Goal: Information Seeking & Learning: Learn about a topic

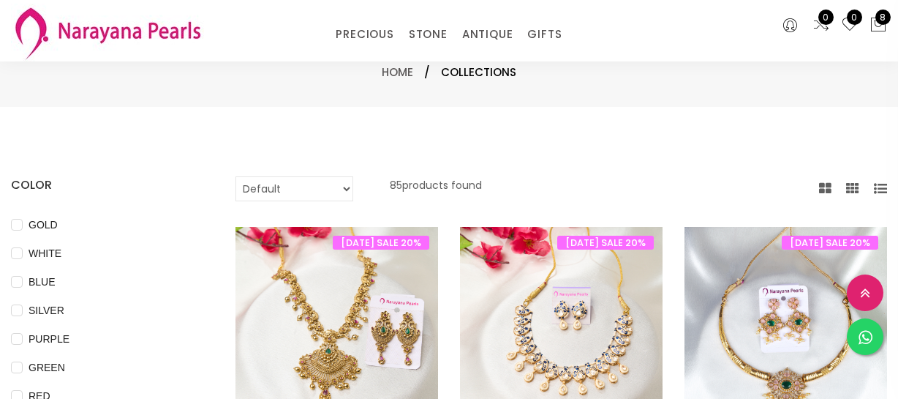
select select "INR"
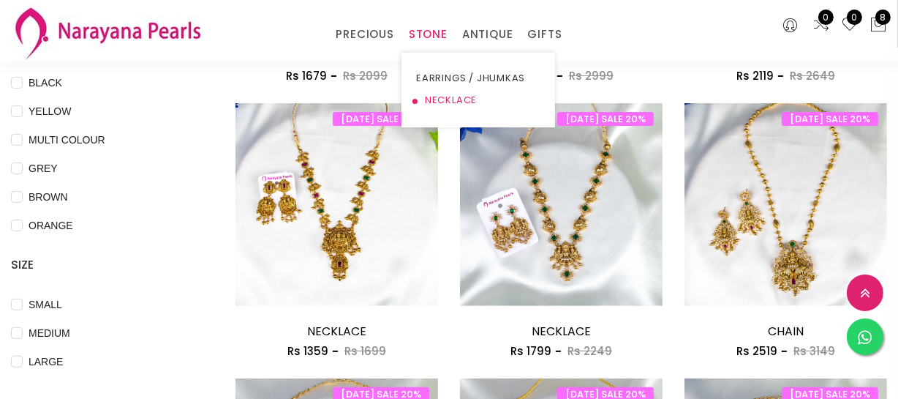
click at [450, 97] on link "NECKLACE" at bounding box center [478, 100] width 124 height 22
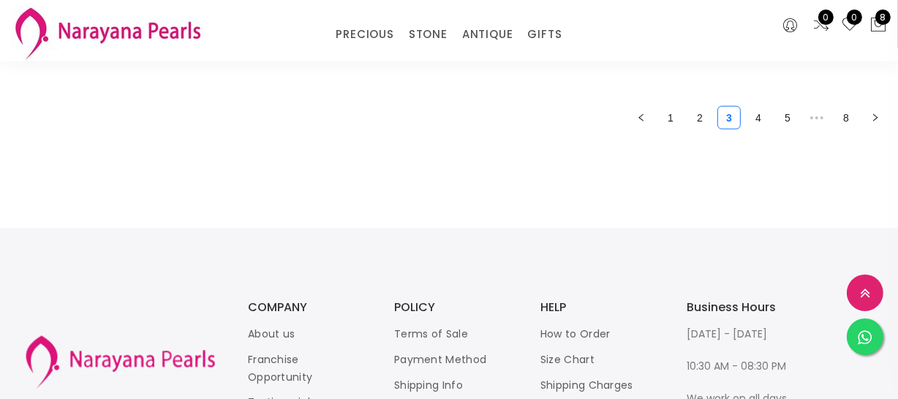
scroll to position [2061, 0]
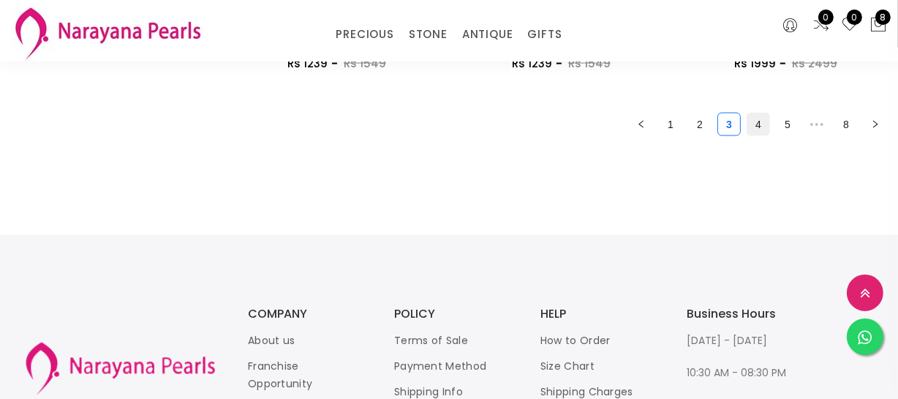
click at [769, 129] on li "4" at bounding box center [758, 124] width 23 height 23
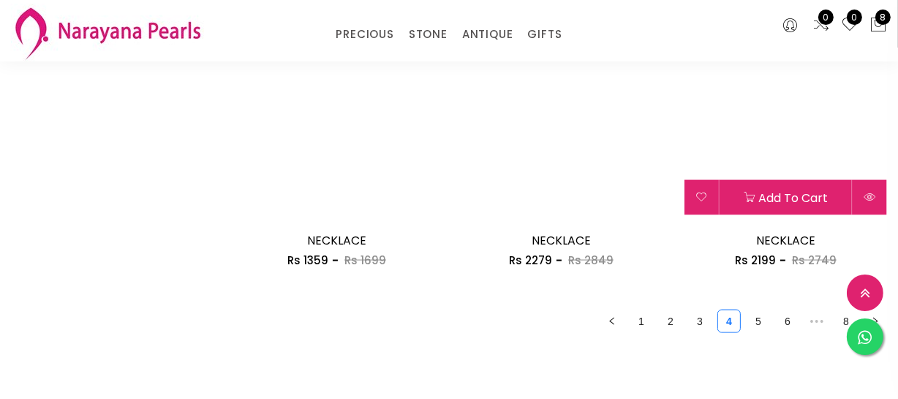
scroll to position [1928, 0]
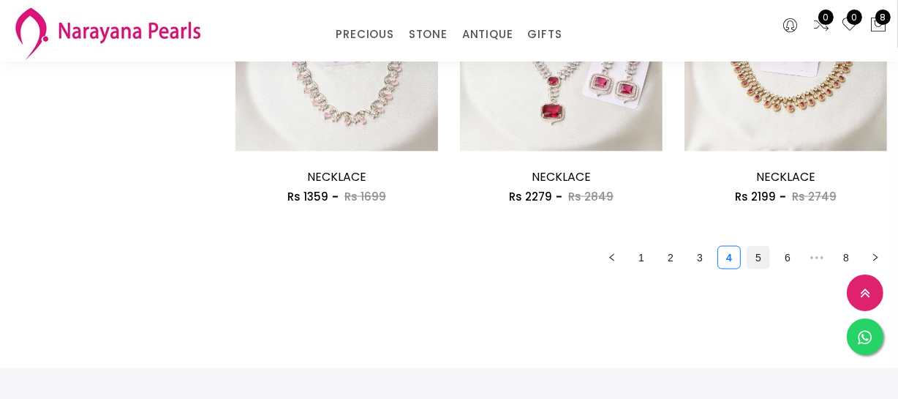
click at [762, 257] on link "5" at bounding box center [758, 257] width 22 height 22
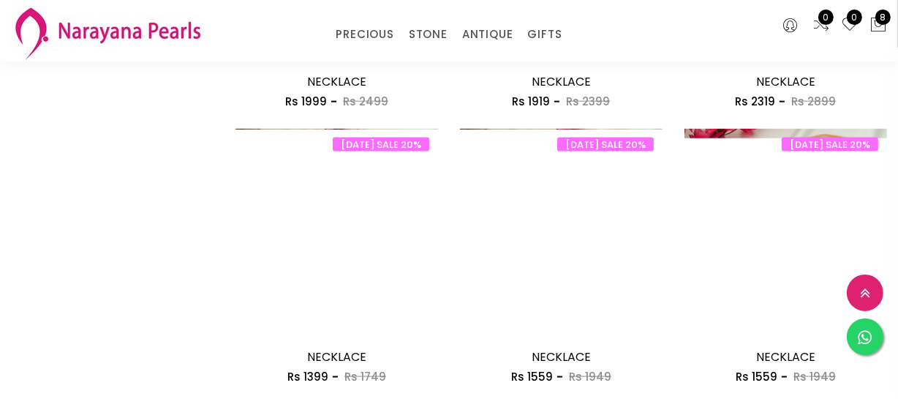
scroll to position [1928, 0]
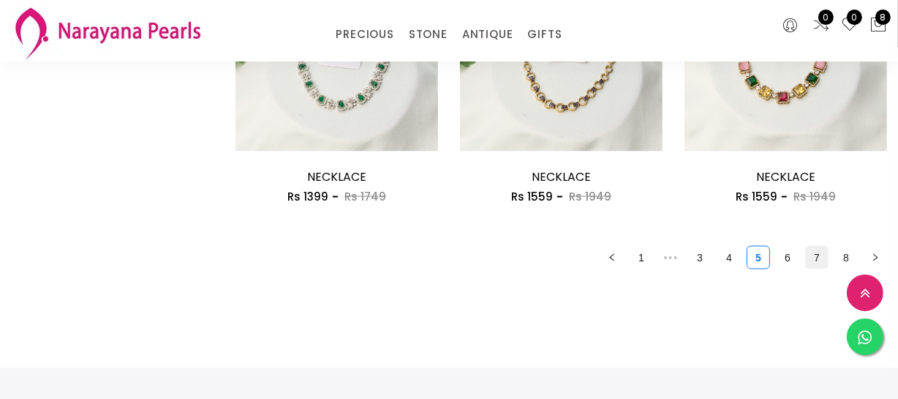
click at [820, 256] on link "7" at bounding box center [817, 257] width 22 height 22
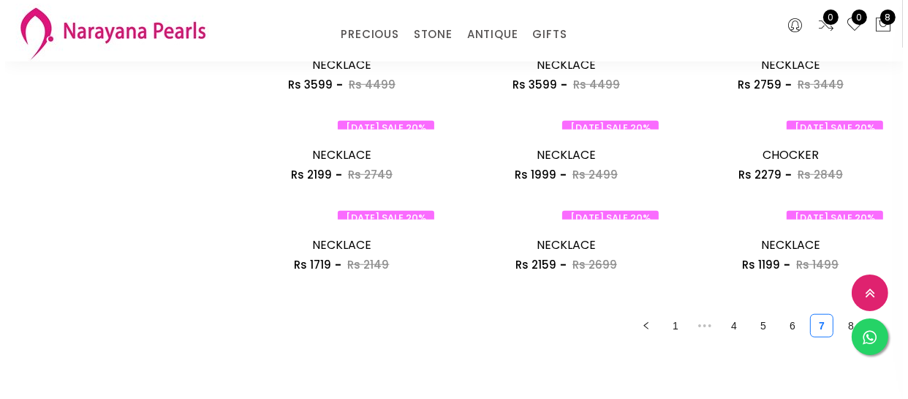
scroll to position [1197, 0]
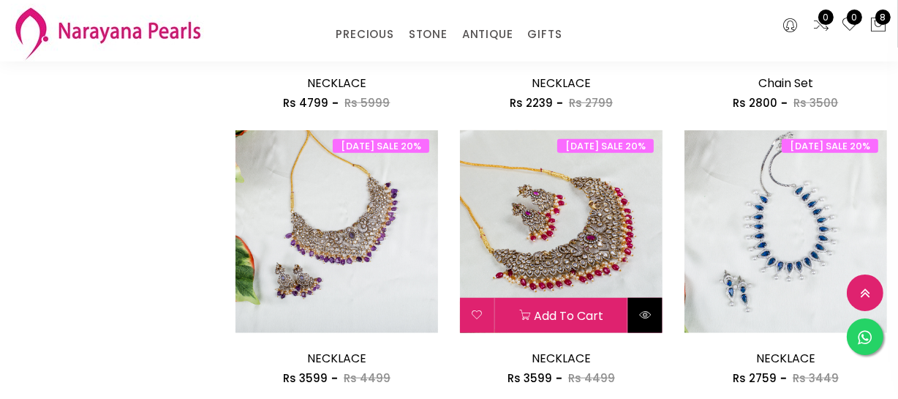
click at [649, 312] on icon at bounding box center [645, 315] width 12 height 12
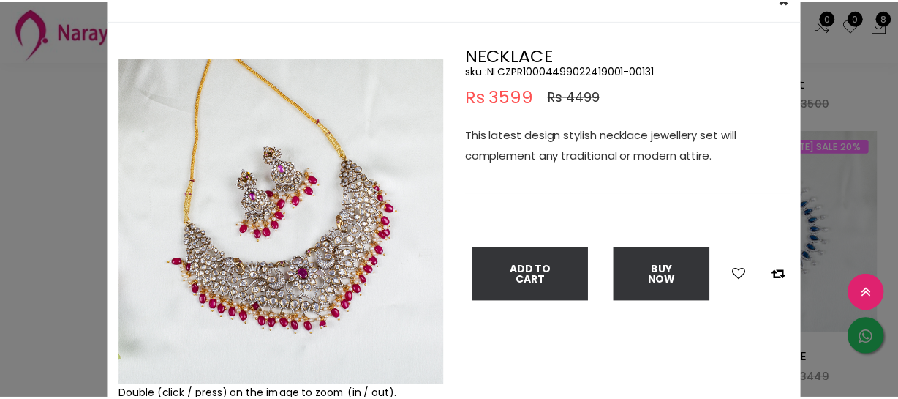
scroll to position [66, 0]
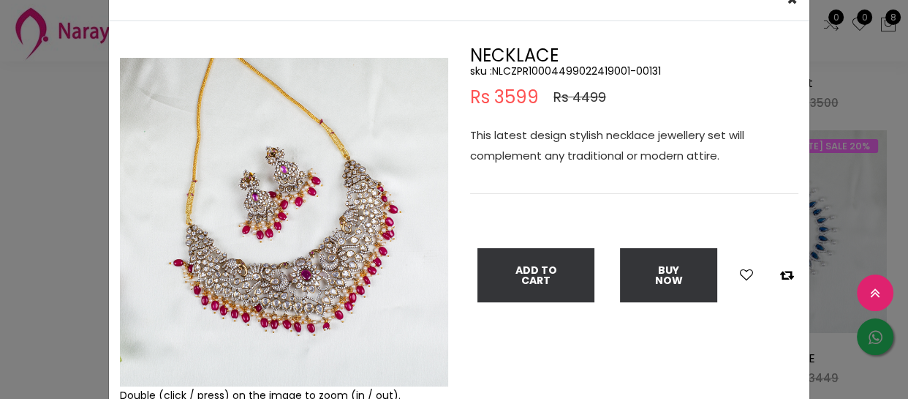
click at [0, 146] on div "× Close Double (click / press) on the image to zoom (in / out). NECKLACE sku : …" at bounding box center [454, 199] width 908 height 399
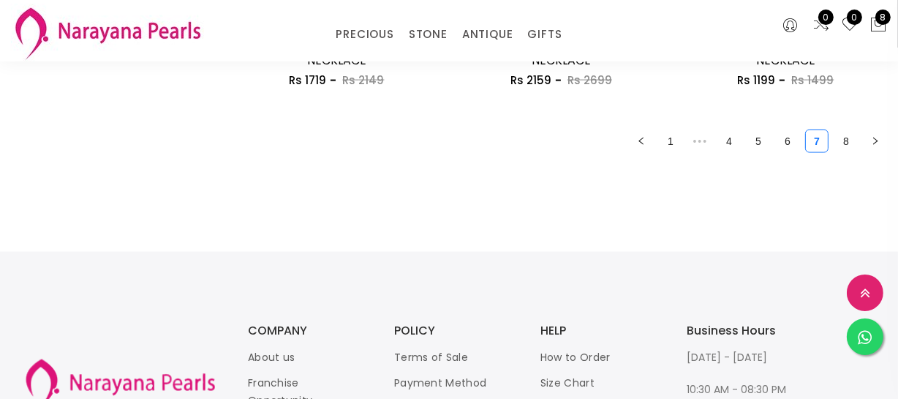
scroll to position [1945, 0]
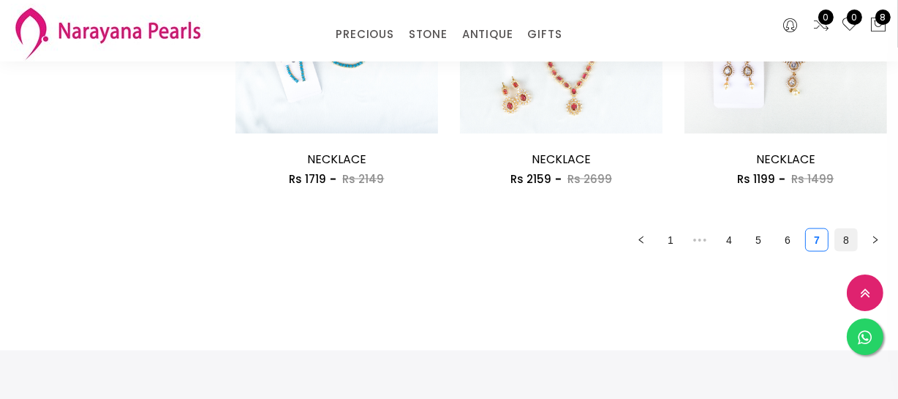
click at [849, 237] on link "8" at bounding box center [846, 240] width 22 height 22
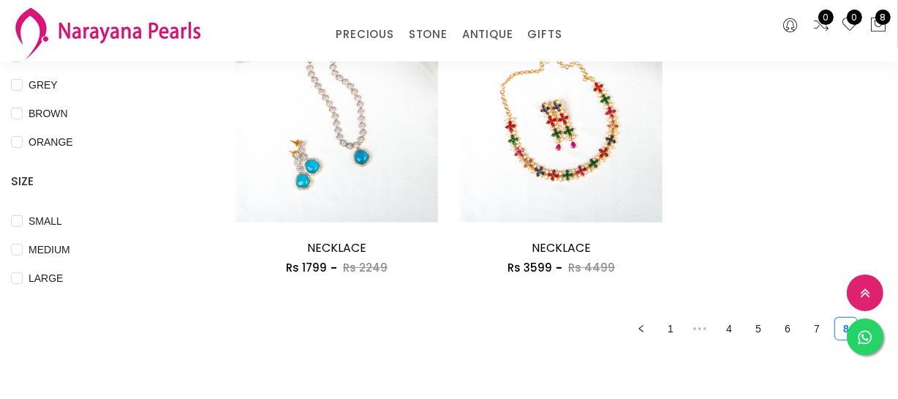
scroll to position [532, 0]
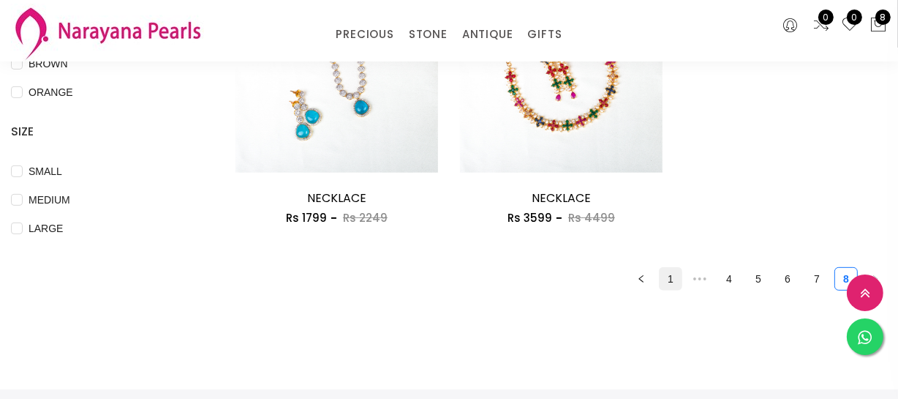
click at [666, 285] on link "1" at bounding box center [671, 279] width 22 height 22
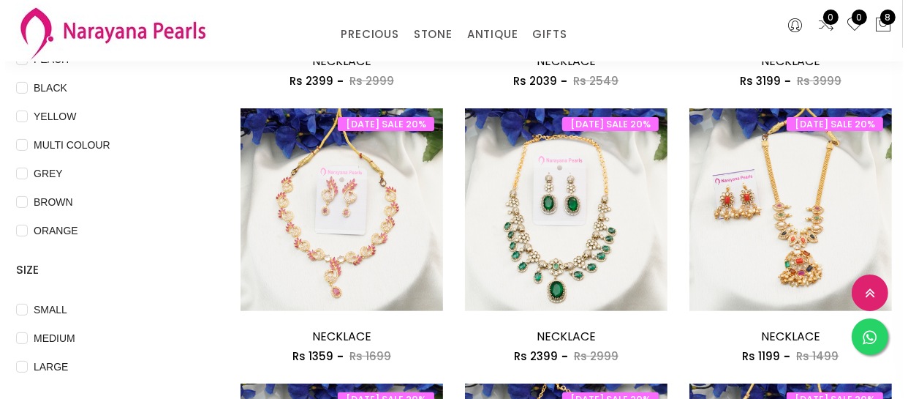
scroll to position [399, 0]
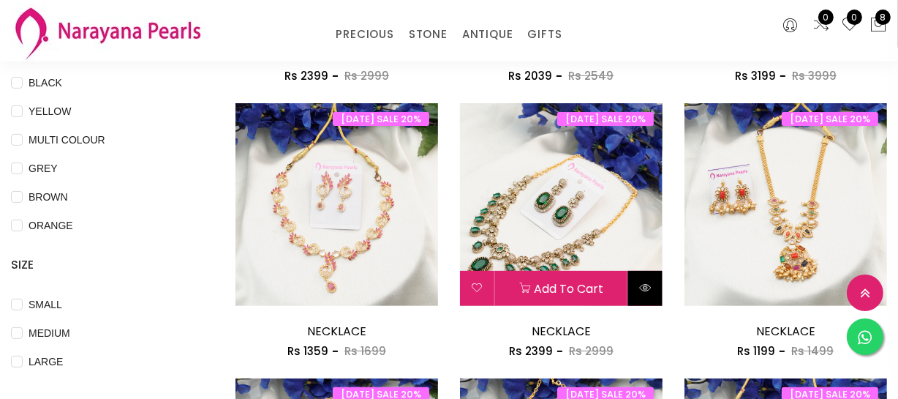
click at [649, 279] on button at bounding box center [645, 288] width 34 height 35
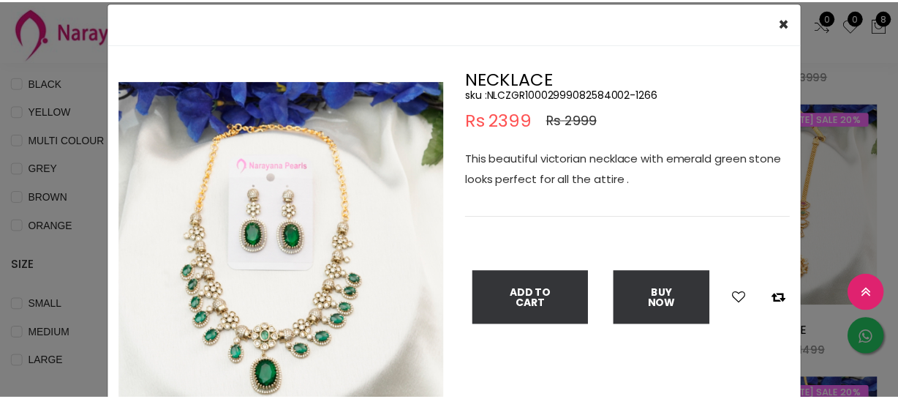
scroll to position [66, 0]
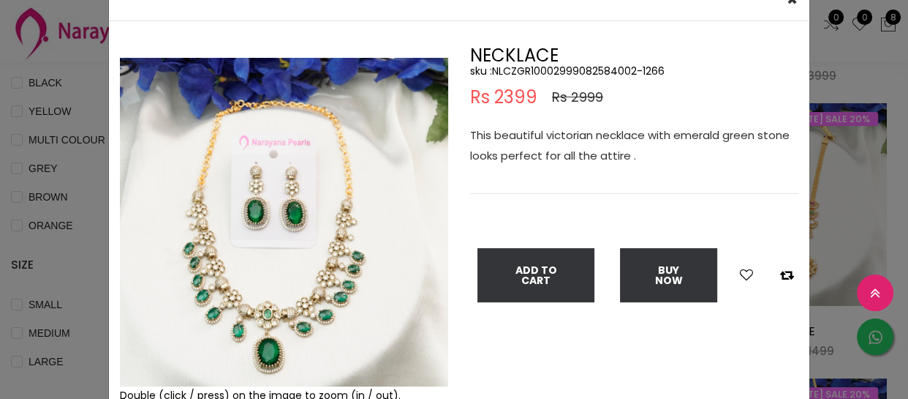
click at [73, 212] on div "× Close Double (click / press) on the image to zoom (in / out). NECKLACE sku : …" at bounding box center [454, 199] width 908 height 399
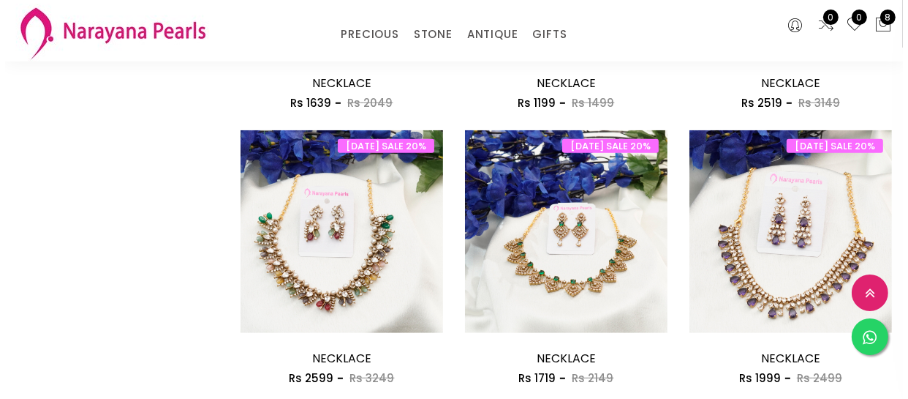
scroll to position [997, 0]
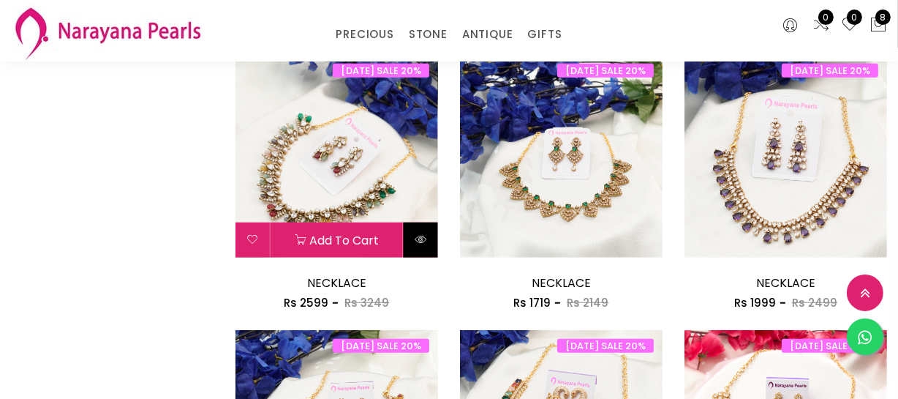
click at [426, 236] on icon at bounding box center [421, 239] width 12 height 12
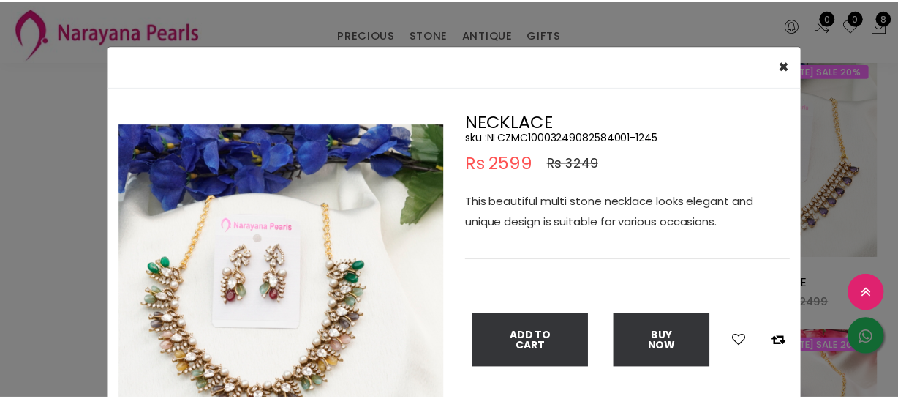
scroll to position [66, 0]
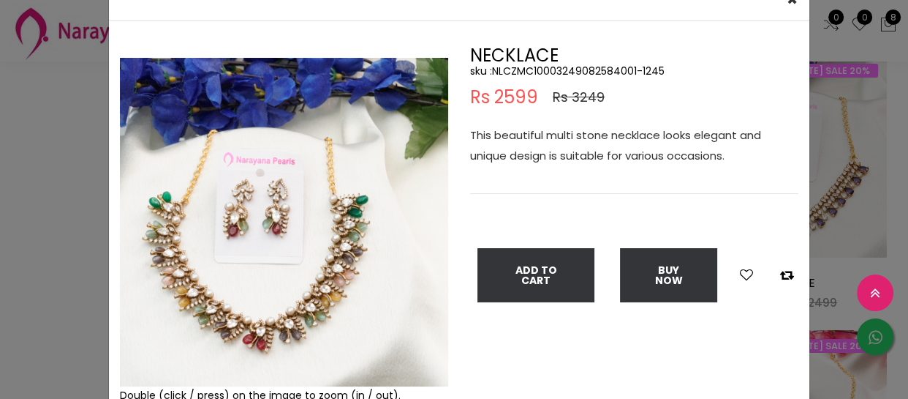
click at [33, 189] on div "× Close Double (click / press) on the image to zoom (in / out). NECKLACE sku : …" at bounding box center [454, 199] width 908 height 399
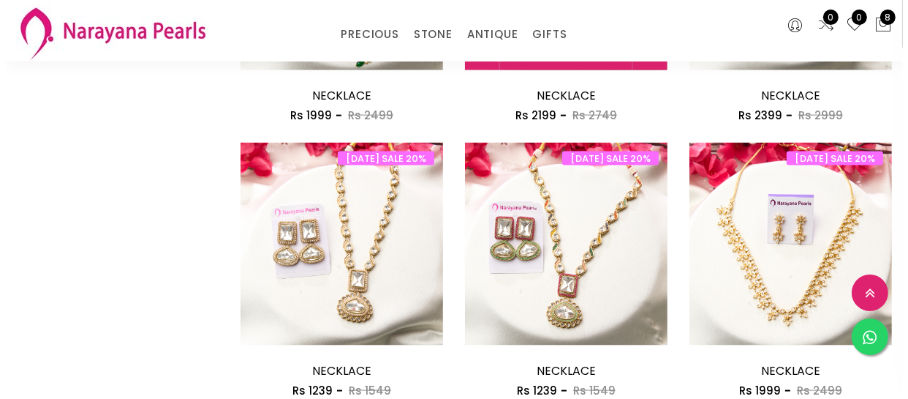
scroll to position [1529, 0]
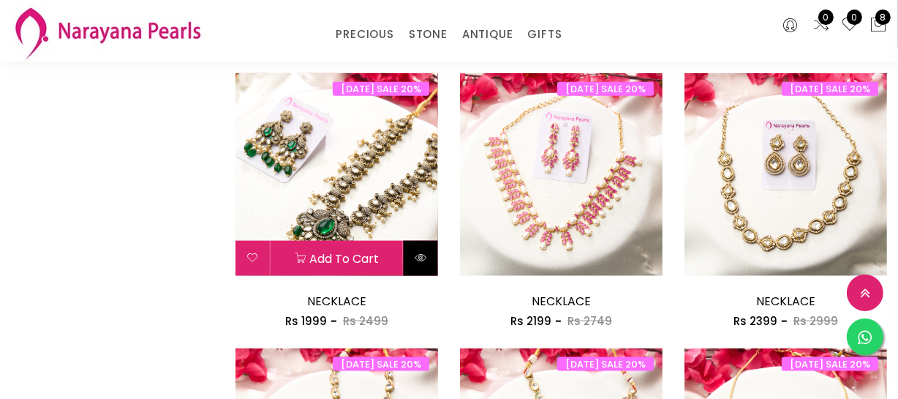
click at [426, 258] on icon at bounding box center [421, 258] width 12 height 12
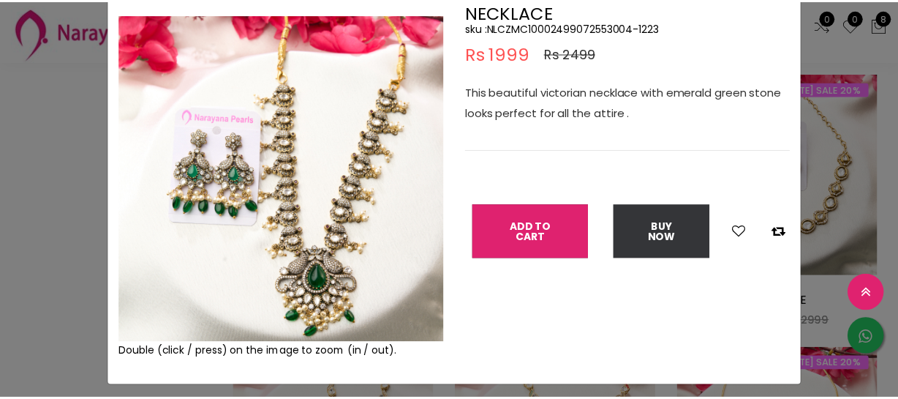
scroll to position [132, 0]
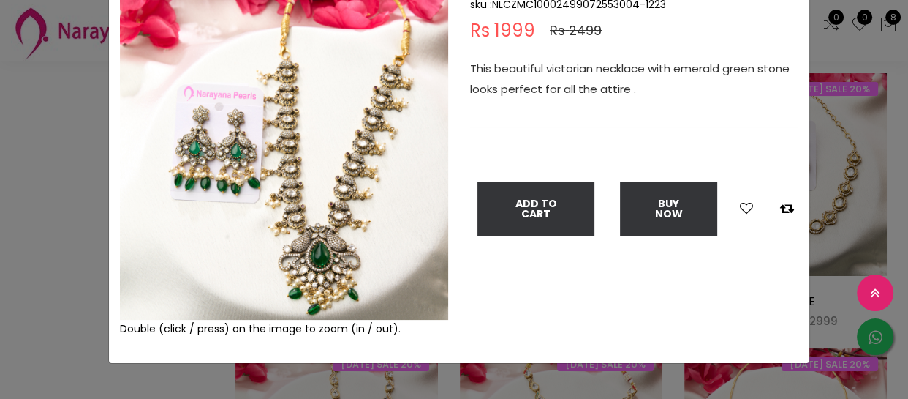
click at [0, 198] on div "× Close Double (click / press) on the image to zoom (in / out). NECKLACE sku : …" at bounding box center [454, 199] width 908 height 399
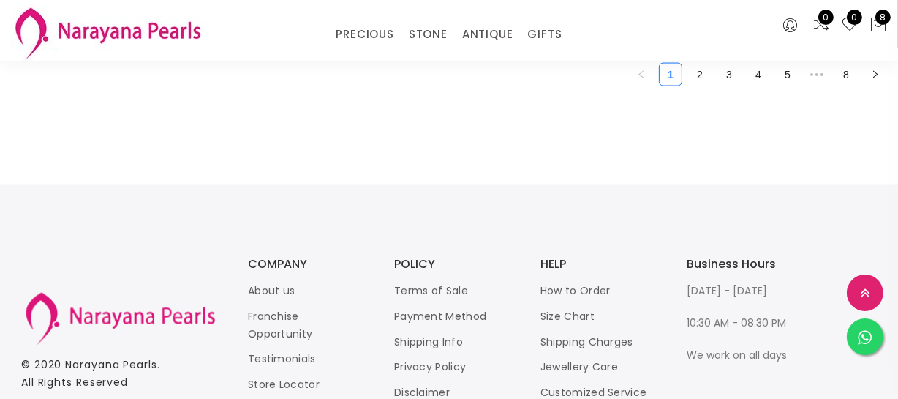
scroll to position [1994, 0]
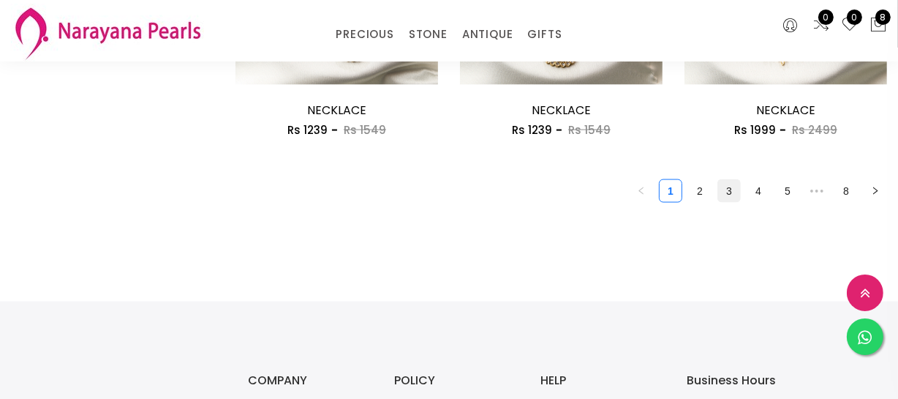
click at [722, 190] on link "3" at bounding box center [729, 191] width 22 height 22
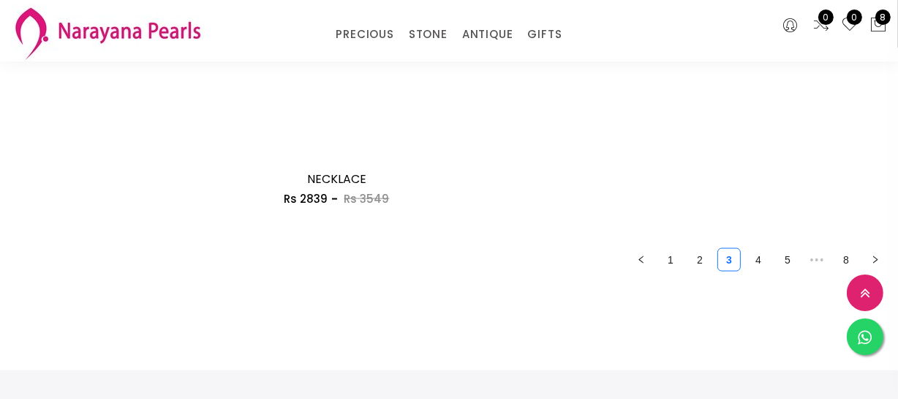
scroll to position [1928, 0]
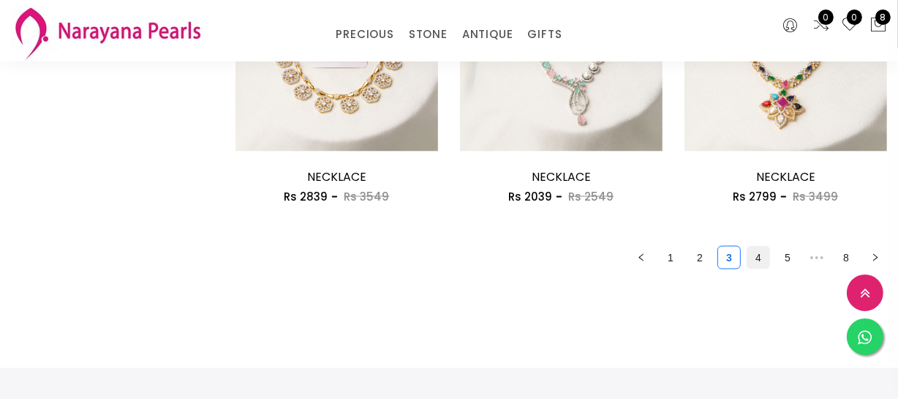
click at [754, 261] on link "4" at bounding box center [758, 257] width 22 height 22
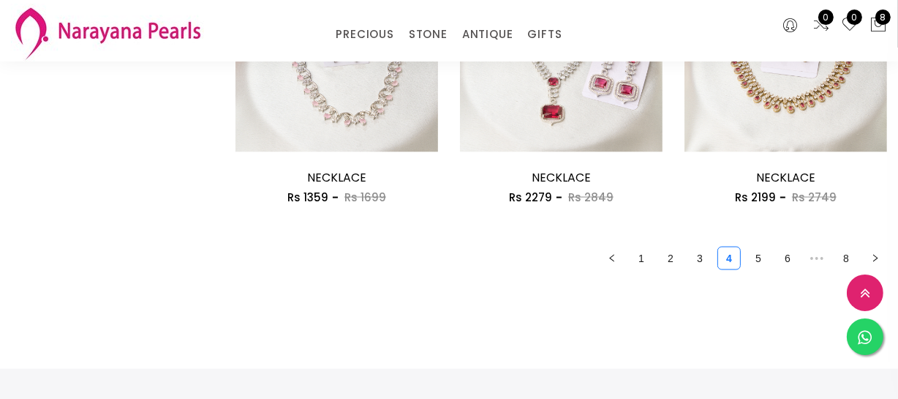
scroll to position [1928, 0]
click at [752, 263] on link "5" at bounding box center [758, 257] width 22 height 22
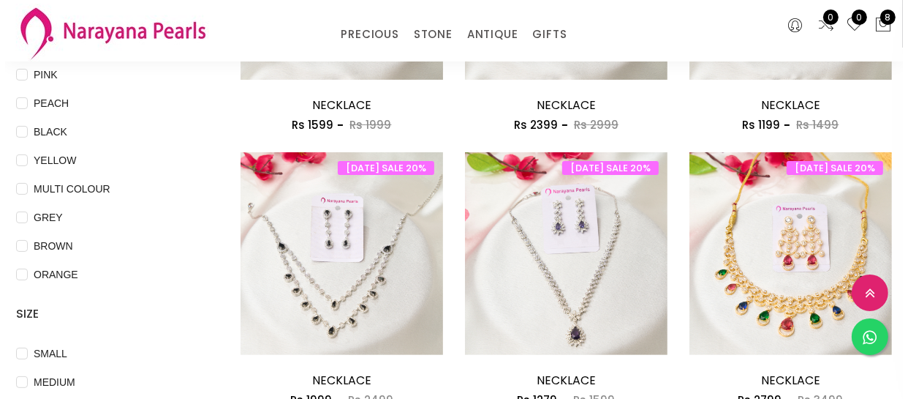
scroll to position [532, 0]
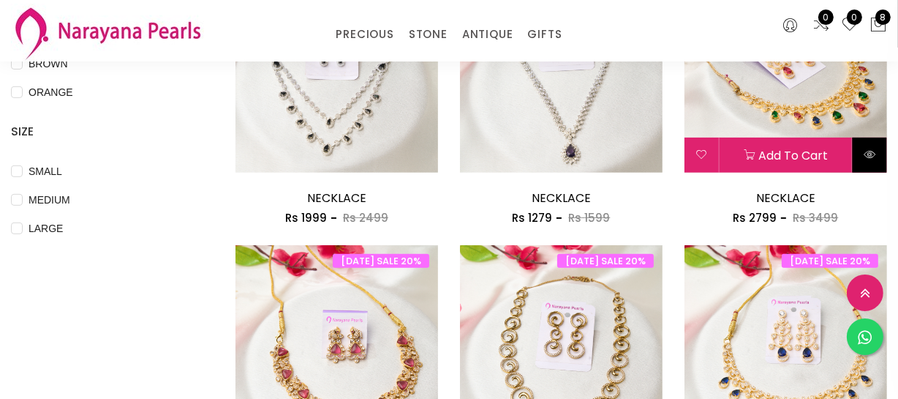
click at [870, 153] on icon at bounding box center [870, 154] width 12 height 12
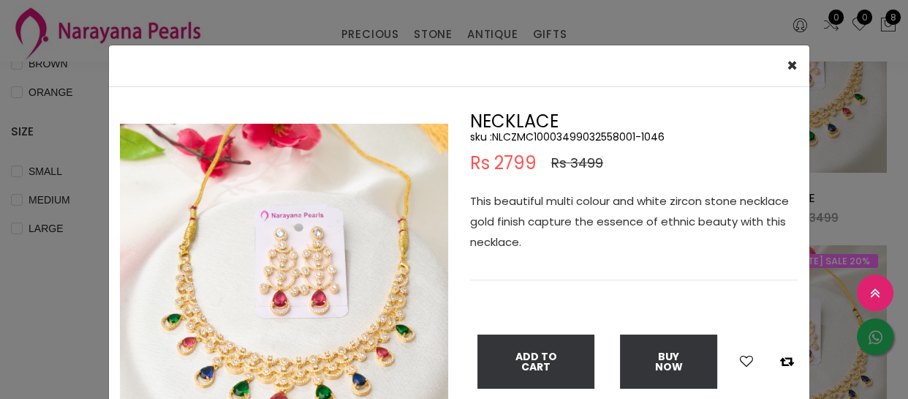
scroll to position [66, 0]
